Goal: Information Seeking & Learning: Learn about a topic

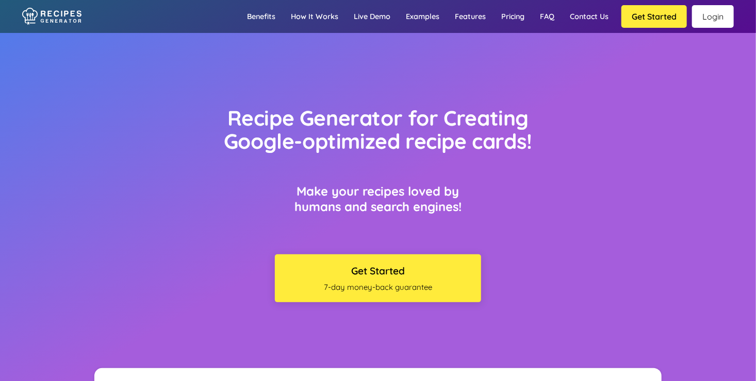
click at [706, 15] on link "Login" at bounding box center [713, 16] width 42 height 23
click at [719, 14] on link "Login" at bounding box center [713, 16] width 42 height 23
click at [254, 14] on link "Benefits" at bounding box center [261, 17] width 44 height 30
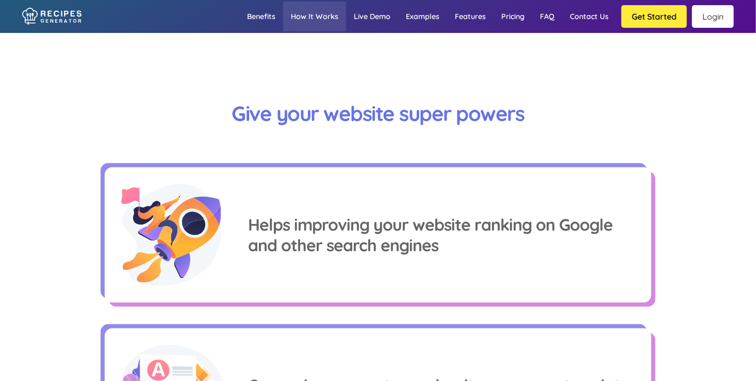
click at [326, 17] on link "How it works" at bounding box center [314, 17] width 63 height 30
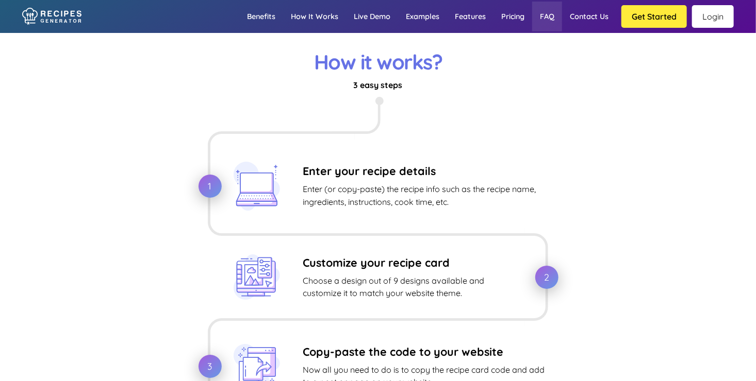
click at [551, 19] on link "FAQ" at bounding box center [547, 17] width 30 height 30
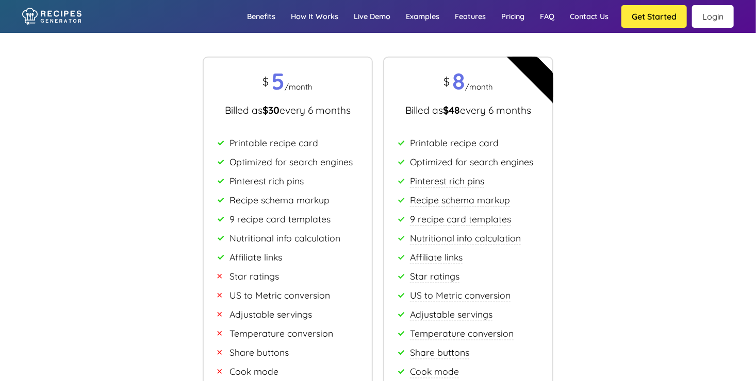
scroll to position [6177, 0]
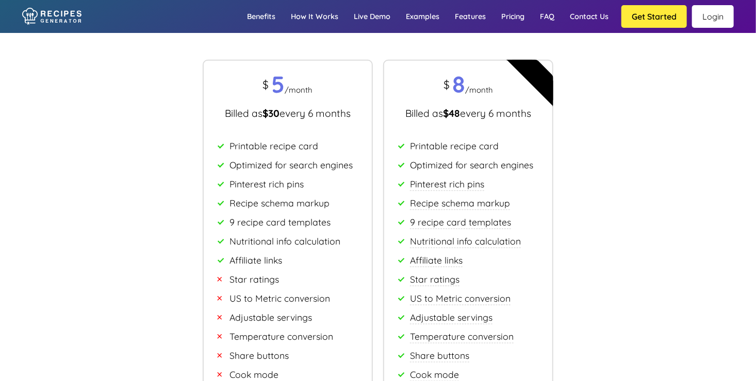
click at [705, 18] on link "Login" at bounding box center [713, 16] width 42 height 23
